Goal: Transaction & Acquisition: Purchase product/service

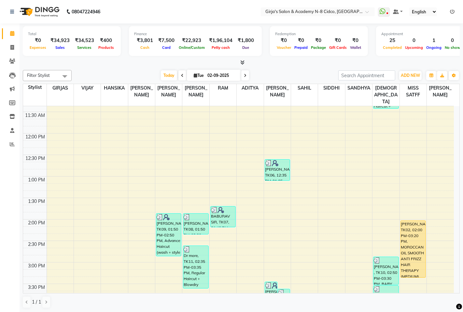
scroll to position [217, 0]
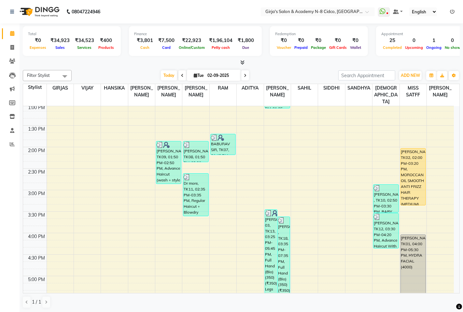
click at [195, 75] on span "Tue" at bounding box center [198, 75] width 13 height 5
select select "9"
select select "2025"
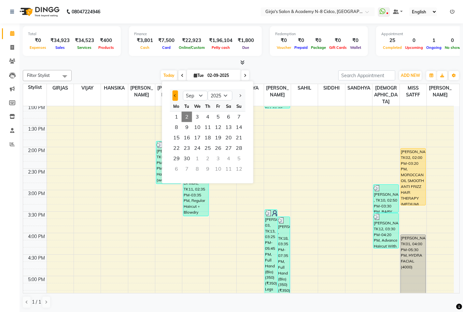
click at [176, 96] on button "Previous month" at bounding box center [175, 95] width 6 height 10
select select "8"
click at [238, 155] on span "31" at bounding box center [239, 158] width 10 height 10
type input "31-08-2025"
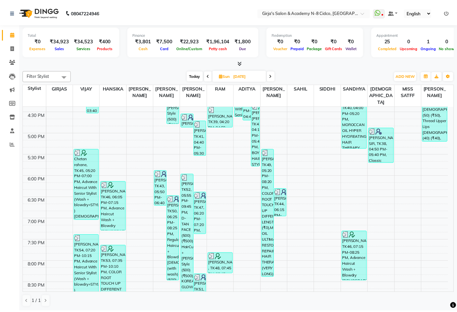
scroll to position [345, 0]
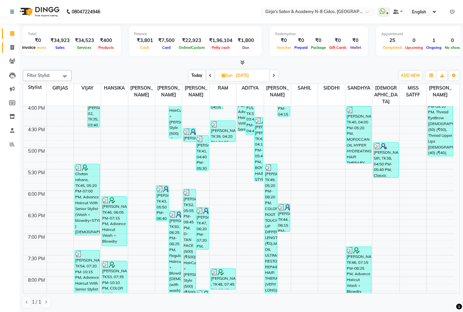
click at [12, 45] on icon at bounding box center [12, 47] width 4 height 5
select select "66"
select select "service"
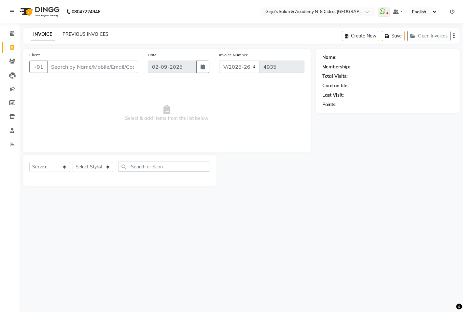
click at [90, 32] on link "PREVIOUS INVOICES" at bounding box center [85, 34] width 46 height 6
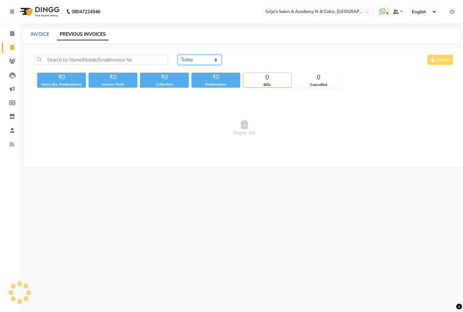
drag, startPoint x: 189, startPoint y: 64, endPoint x: 189, endPoint y: 59, distance: 4.6
click at [189, 63] on select "Today Yesterday Custom Range" at bounding box center [200, 60] width 44 height 10
click at [189, 59] on select "Today Yesterday Custom Range" at bounding box center [200, 60] width 44 height 10
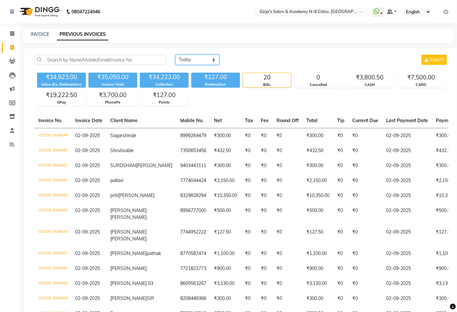
click at [189, 60] on select "Today Yesterday Custom Range" at bounding box center [198, 60] width 44 height 10
select select "range"
click at [176, 55] on select "Today Yesterday Custom Range" at bounding box center [198, 60] width 44 height 10
click at [258, 62] on input "02-09-2025" at bounding box center [251, 59] width 46 height 9
select select "9"
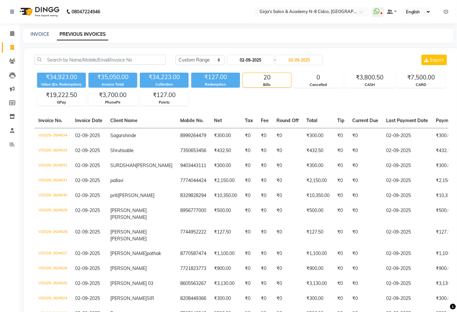
select select "2025"
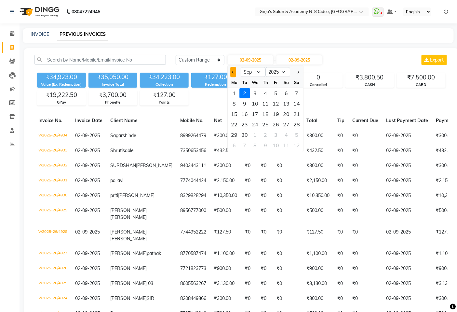
click at [233, 74] on button "Previous month" at bounding box center [233, 72] width 6 height 10
select select "8"
click at [296, 133] on div "31" at bounding box center [297, 134] width 10 height 10
type input "31-08-2025"
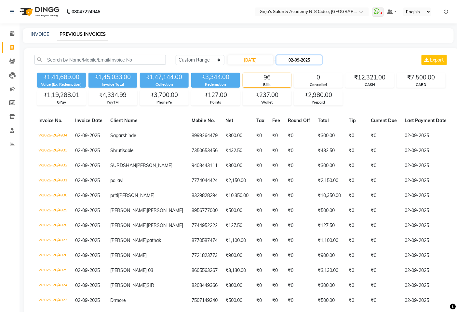
click at [302, 59] on input "02-09-2025" at bounding box center [300, 59] width 46 height 9
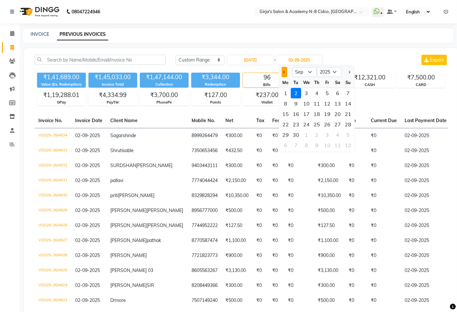
click at [286, 73] on button "Previous month" at bounding box center [285, 72] width 6 height 10
select select "8"
drag, startPoint x: 346, startPoint y: 135, endPoint x: 285, endPoint y: 119, distance: 62.9
click at [346, 134] on div "31" at bounding box center [348, 134] width 10 height 10
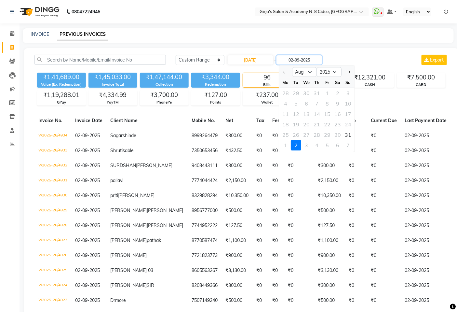
type input "31-08-2025"
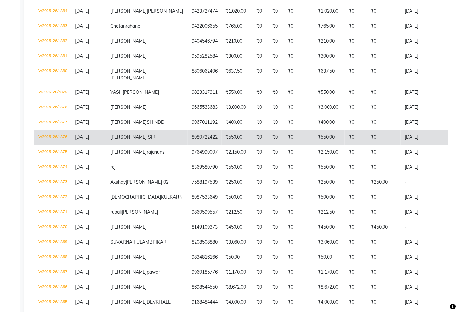
scroll to position [361, 0]
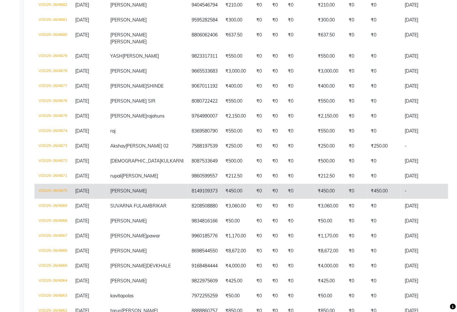
click at [53, 199] on td "V/2025-26/4870" at bounding box center [52, 191] width 37 height 15
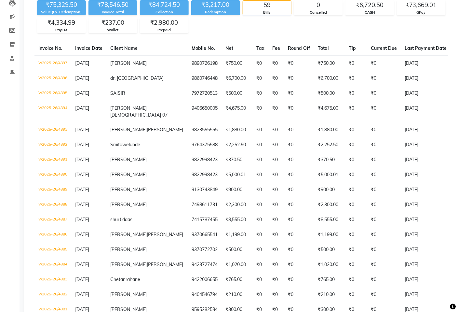
scroll to position [0, 0]
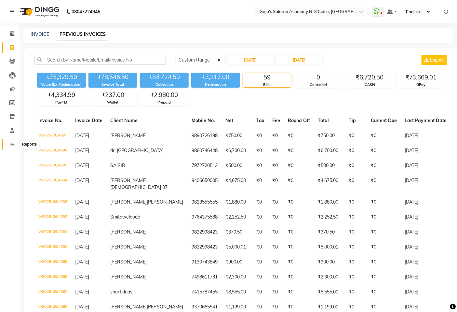
click at [8, 143] on span at bounding box center [12, 144] width 11 height 7
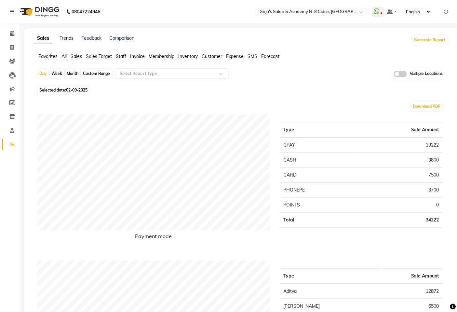
click at [72, 74] on div "Month" at bounding box center [72, 73] width 15 height 9
select select "9"
select select "2025"
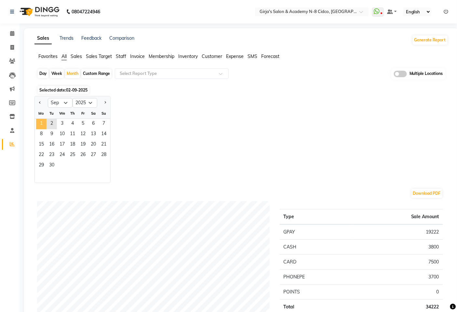
click at [41, 121] on span "1" at bounding box center [41, 124] width 10 height 10
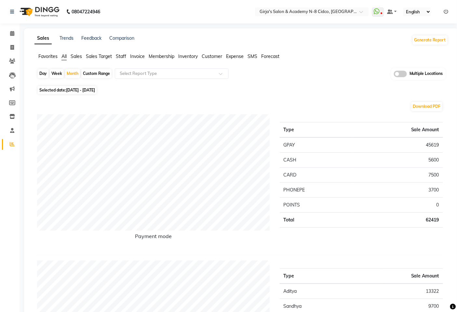
click at [66, 71] on div "Month" at bounding box center [72, 73] width 15 height 9
select select "9"
select select "2025"
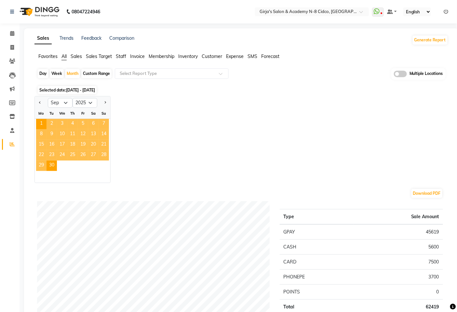
click at [36, 102] on div at bounding box center [41, 103] width 13 height 10
click at [37, 102] on button "Previous month" at bounding box center [39, 103] width 5 height 10
select select "8"
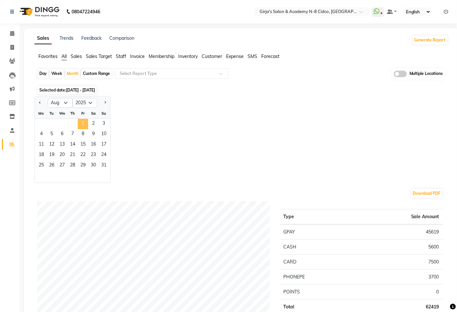
click at [82, 125] on span "1" at bounding box center [83, 124] width 10 height 10
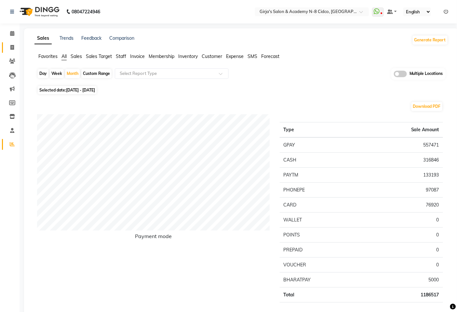
click at [5, 49] on link "Invoice" at bounding box center [10, 47] width 16 height 11
select select "66"
select select "service"
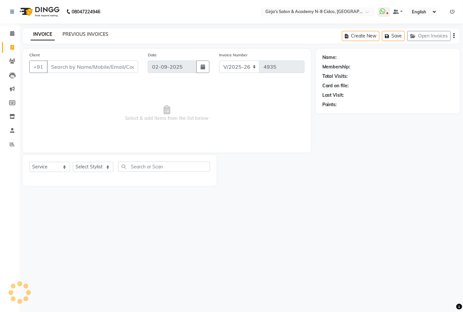
click at [102, 32] on link "PREVIOUS INVOICES" at bounding box center [85, 34] width 46 height 6
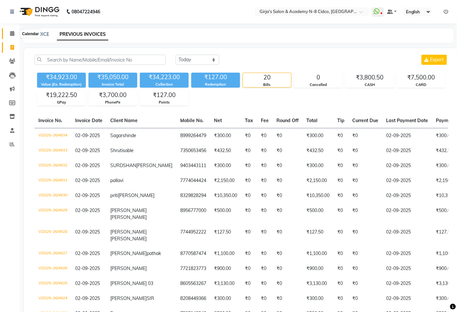
click at [12, 34] on icon at bounding box center [12, 33] width 4 height 5
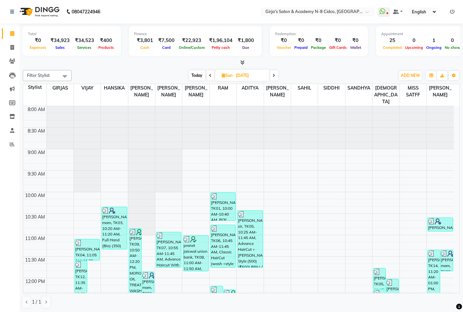
click at [193, 78] on span "Today" at bounding box center [197, 75] width 16 height 10
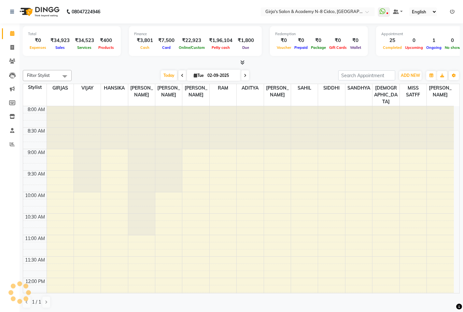
scroll to position [453, 0]
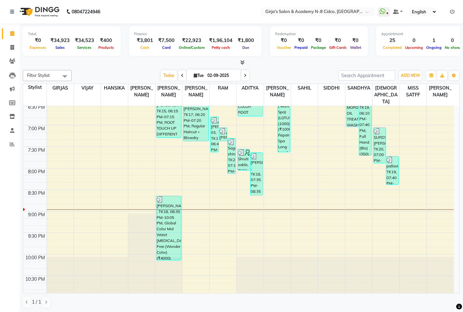
click at [181, 76] on icon at bounding box center [182, 76] width 3 height 4
type input "01-09-2025"
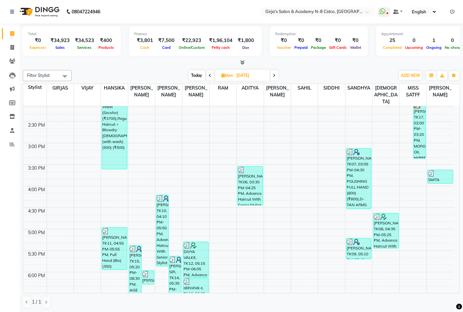
scroll to position [236, 0]
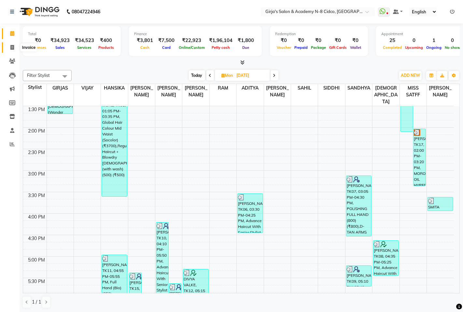
click at [14, 51] on span at bounding box center [12, 47] width 11 height 7
select select "66"
select select "service"
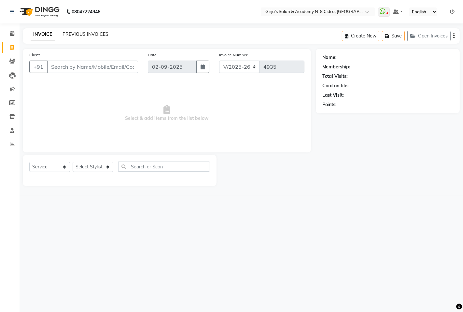
click at [86, 34] on link "PREVIOUS INVOICES" at bounding box center [85, 34] width 46 height 6
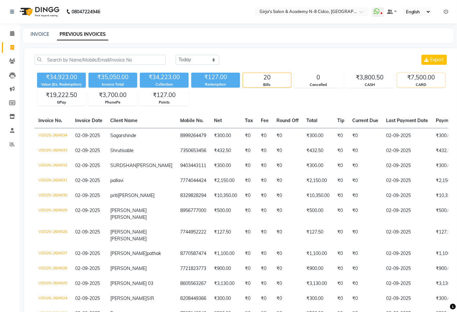
click at [424, 80] on div "₹7,500.00" at bounding box center [421, 77] width 48 height 9
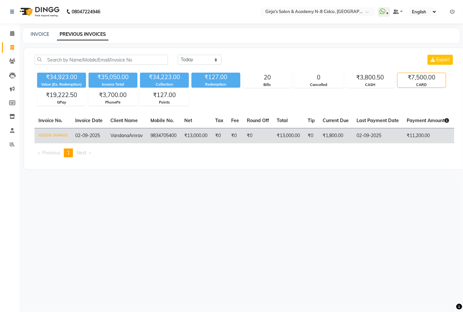
click at [191, 137] on td "₹13,000.00" at bounding box center [195, 135] width 31 height 15
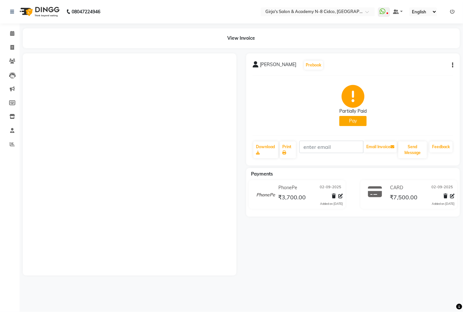
click at [351, 124] on button "Pay" at bounding box center [352, 121] width 27 height 10
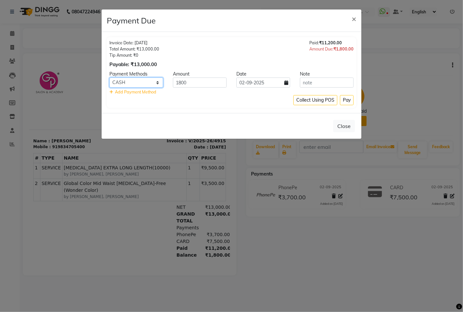
click at [136, 84] on select "CARD CASH Bank GPay PhonePe PayTM BharatPay" at bounding box center [136, 82] width 54 height 10
select select "7"
click at [109, 77] on select "CARD CASH Bank GPay PhonePe PayTM BharatPay" at bounding box center [136, 82] width 54 height 10
click at [349, 102] on button "Pay" at bounding box center [347, 100] width 14 height 10
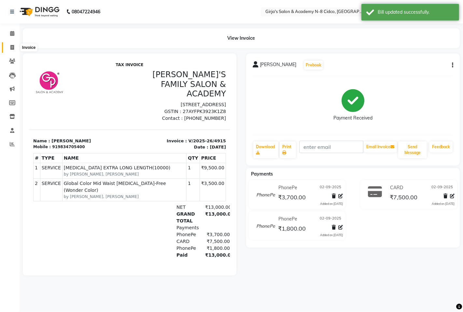
drag, startPoint x: 10, startPoint y: 49, endPoint x: 8, endPoint y: 47, distance: 3.3
click at [10, 49] on icon at bounding box center [12, 47] width 4 height 5
select select "66"
select select "service"
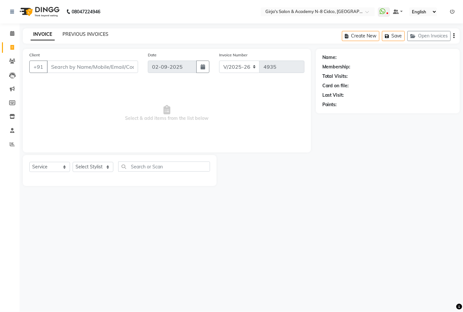
click at [88, 33] on link "PREVIOUS INVOICES" at bounding box center [85, 34] width 46 height 6
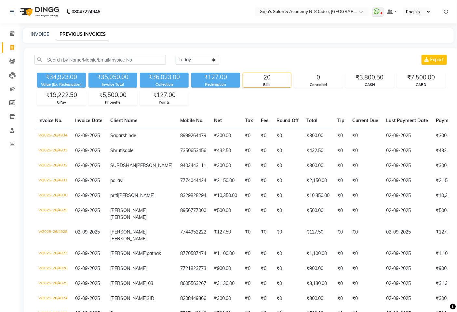
click at [441, 18] on nav "08047224946 Select Location × Girja's Salon & Academy N-8 Cidco, Aurangabad Wha…" at bounding box center [228, 11] width 457 height 23
click at [445, 12] on icon at bounding box center [446, 11] width 5 height 5
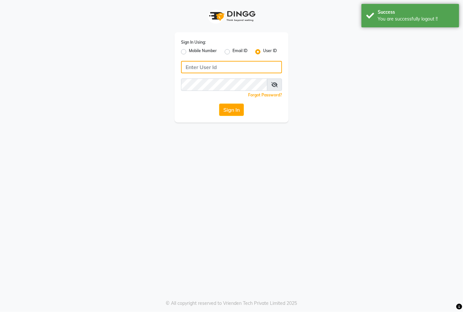
type input "8767730198"
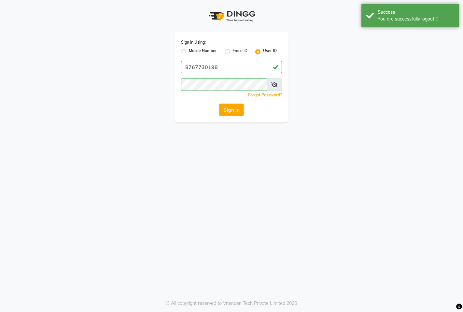
click at [195, 51] on label "Mobile Number" at bounding box center [203, 52] width 28 height 8
click at [193, 51] on input "Mobile Number" at bounding box center [191, 50] width 4 height 4
radio input "true"
radio input "false"
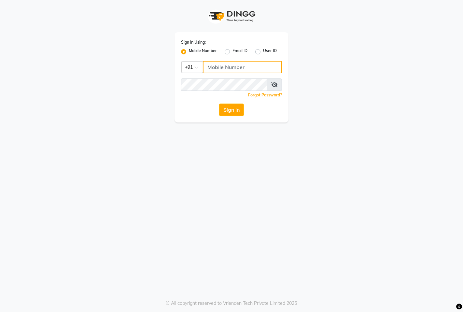
click at [236, 67] on input "Username" at bounding box center [242, 67] width 79 height 12
type input "8767730198"
drag, startPoint x: 121, startPoint y: 129, endPoint x: 207, endPoint y: 109, distance: 87.8
click at [124, 128] on div "Sign In Using: Mobile Number Email ID User ID Country Code × +91 8767730198 Rem…" at bounding box center [231, 156] width 463 height 312
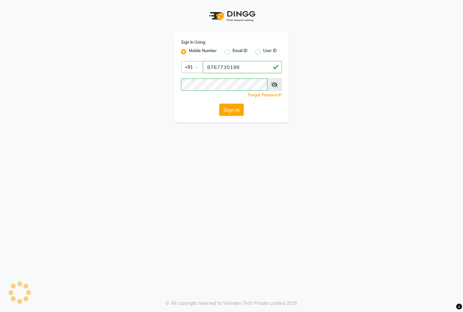
click at [246, 107] on div "Sign In" at bounding box center [231, 109] width 101 height 12
click at [232, 113] on button "Sign In" at bounding box center [231, 109] width 25 height 12
click at [234, 111] on div "Sign In" at bounding box center [231, 109] width 101 height 12
